Goal: Information Seeking & Learning: Understand process/instructions

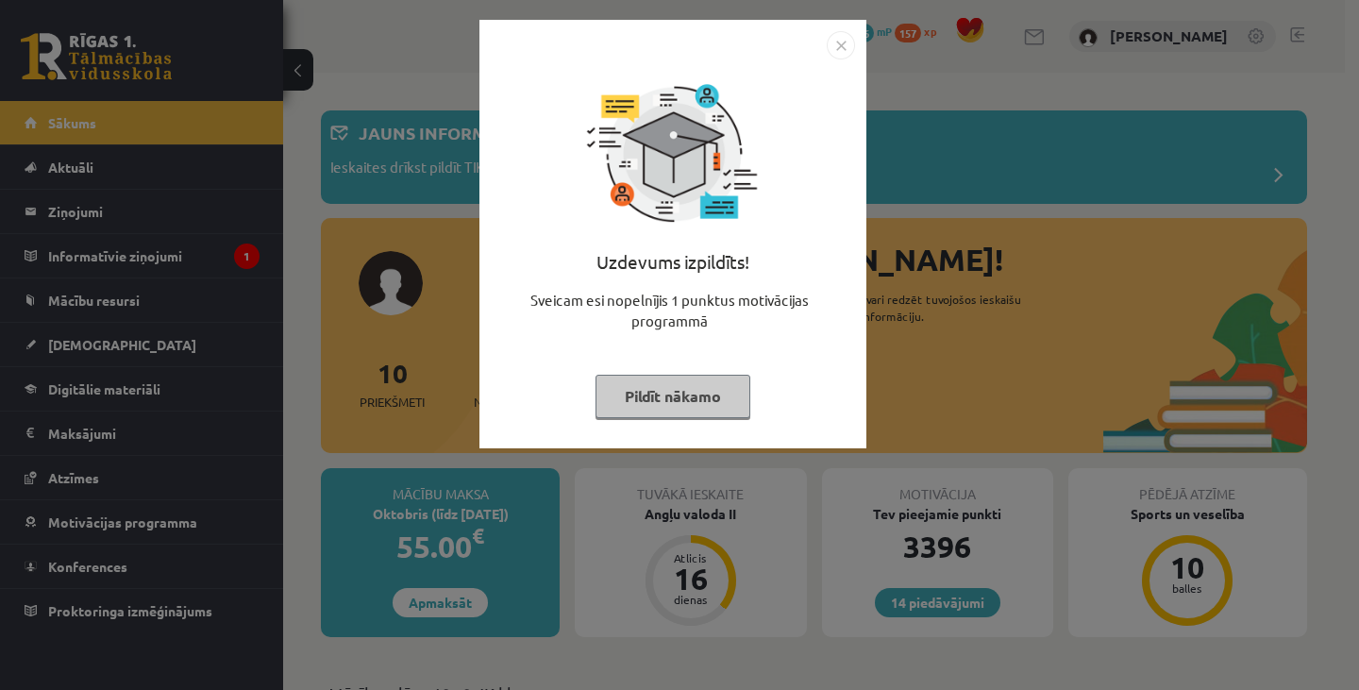
click at [663, 401] on button "Pildīt nākamo" at bounding box center [672, 396] width 155 height 43
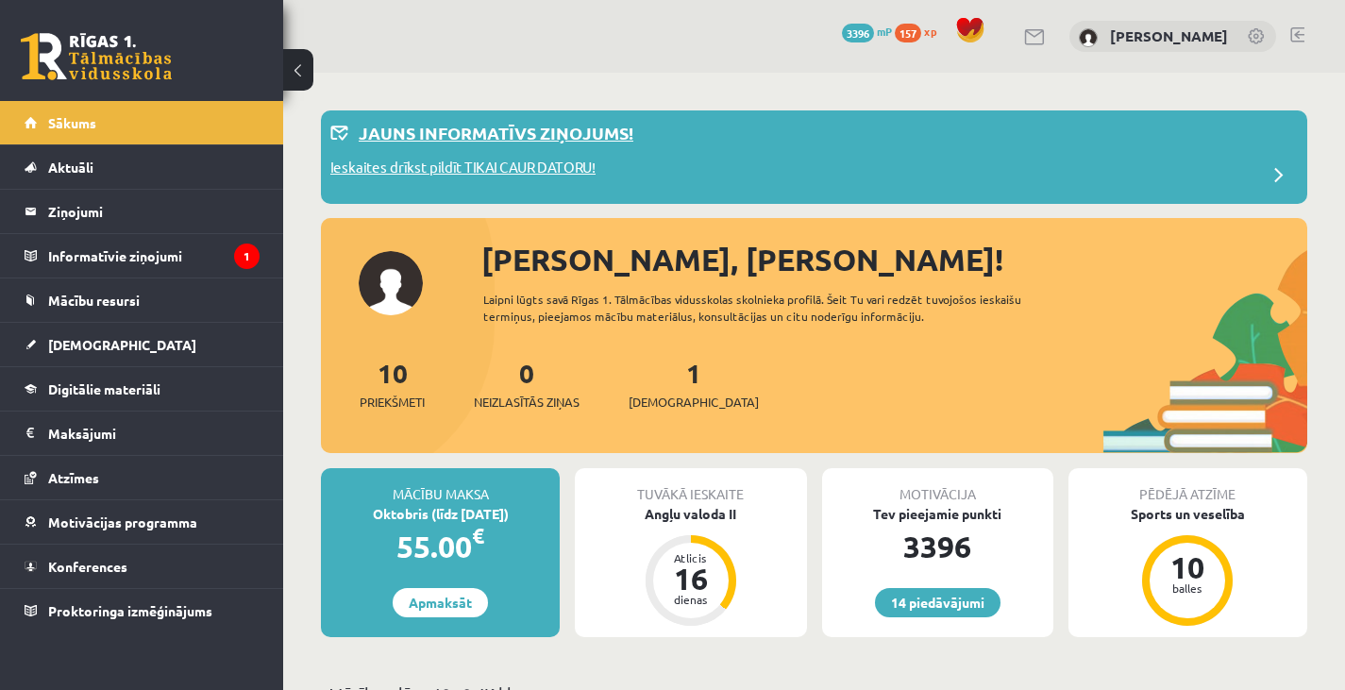
click at [563, 164] on p "Ieskaites drīkst pildīt TIKAI CAUR DATORU!" at bounding box center [462, 170] width 265 height 26
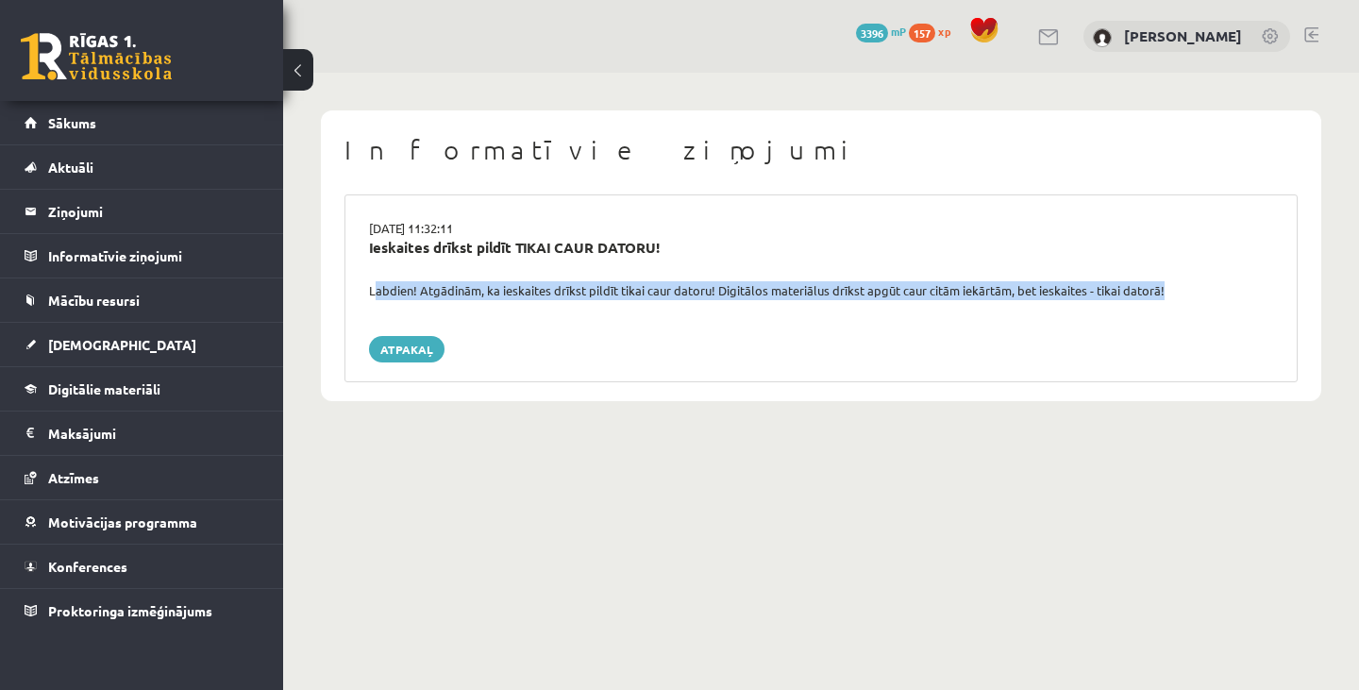
drag, startPoint x: 364, startPoint y: 290, endPoint x: 1033, endPoint y: 305, distance: 669.1
click at [1033, 305] on div "[DATE] 11:32:11 Ieskaites drīkst pildīt TIKAI CAUR DATORU! Labdien! Atgādinām, …" at bounding box center [820, 288] width 953 height 188
copy div "Labdien! Atgādinām, ka ieskaites drīkst pildīt tikai caur datoru! Digitālos mat…"
click at [154, 125] on link "Sākums" at bounding box center [142, 122] width 235 height 43
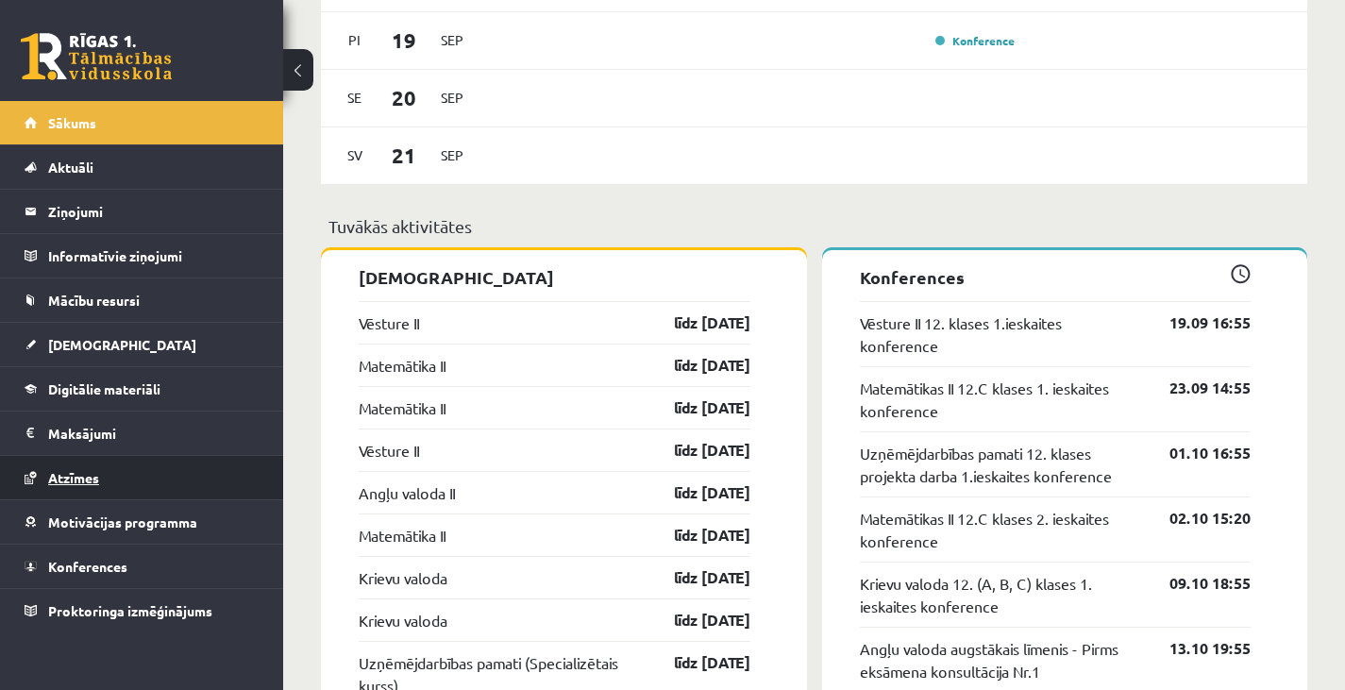
scroll to position [1319, 0]
